Goal: Task Accomplishment & Management: Complete application form

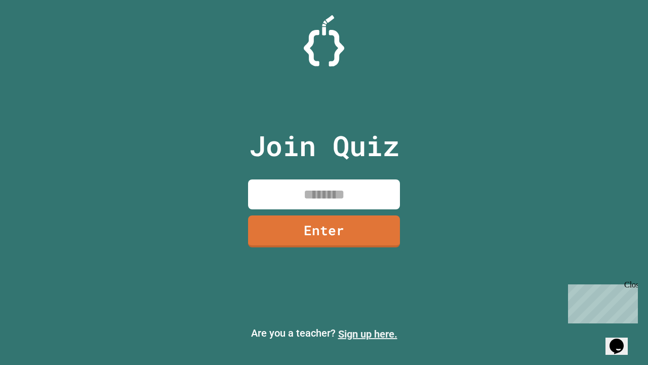
click at [368, 334] on link "Sign up here." at bounding box center [367, 334] width 59 height 12
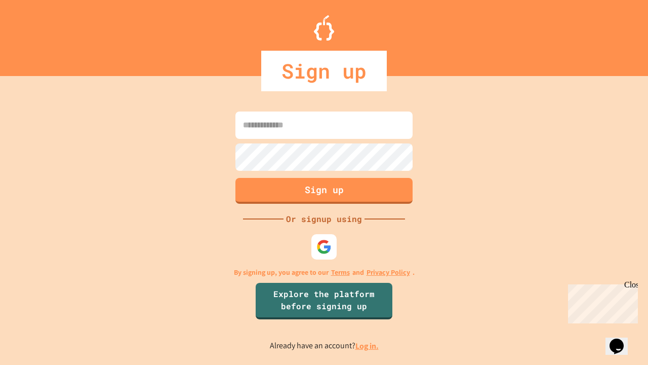
click at [368, 345] on link "Log in." at bounding box center [366, 345] width 23 height 11
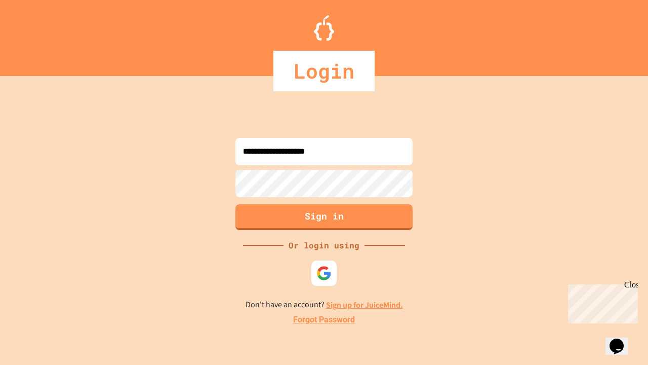
type input "**********"
